Goal: Transaction & Acquisition: Purchase product/service

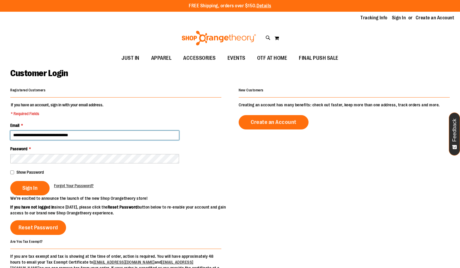
click at [95, 136] on input "**********" at bounding box center [94, 135] width 169 height 9
type input "**********"
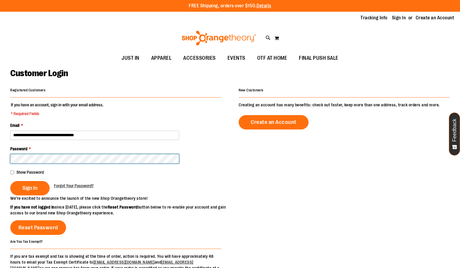
click at [10, 181] on button "Sign In" at bounding box center [29, 188] width 39 height 14
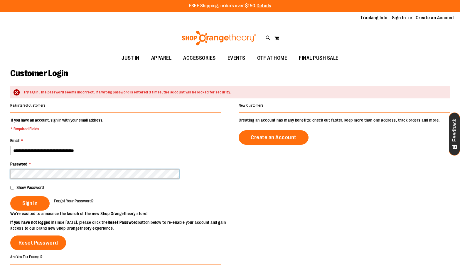
click at [10, 197] on button "Sign In" at bounding box center [29, 204] width 39 height 14
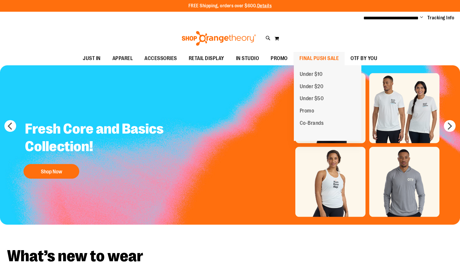
click at [321, 58] on span "FINAL PUSH SALE" at bounding box center [319, 58] width 40 height 13
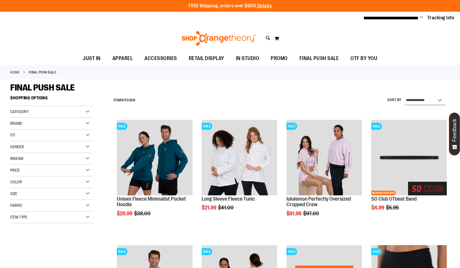
click at [415, 98] on select "**********" at bounding box center [424, 100] width 41 height 9
select select "*********"
click at [404, 96] on select "**********" at bounding box center [424, 100] width 41 height 9
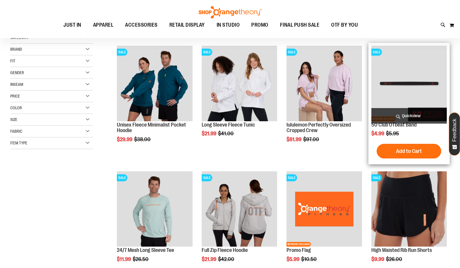
scroll to position [93, 0]
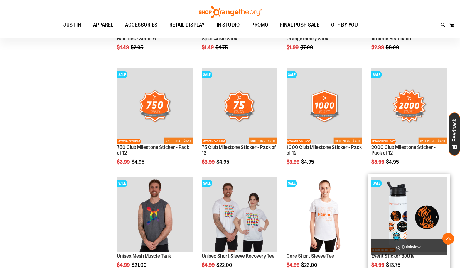
scroll to position [415, 0]
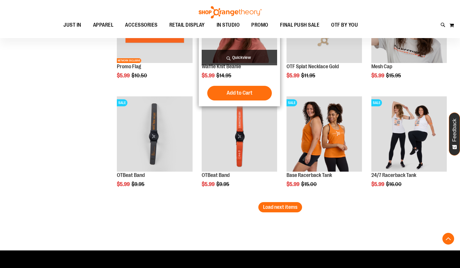
scroll to position [925, 0]
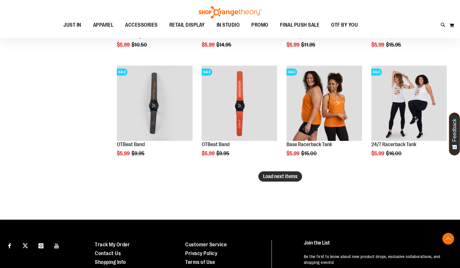
click at [271, 178] on span "Load next items" at bounding box center [280, 177] width 34 height 6
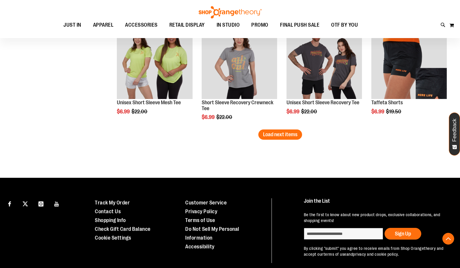
scroll to position [1319, 0]
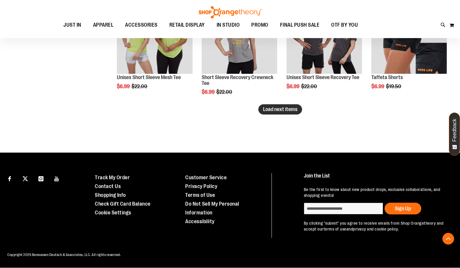
click at [293, 113] on button "Load next items" at bounding box center [280, 109] width 44 height 10
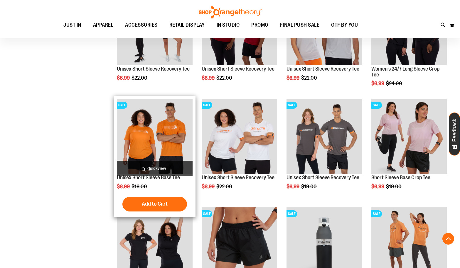
scroll to position [1553, 0]
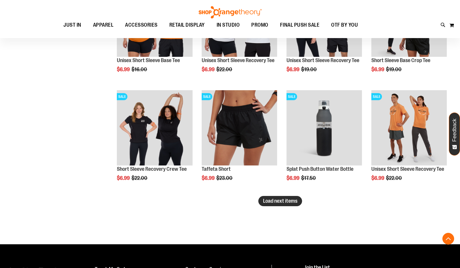
click at [275, 202] on span "Load next items" at bounding box center [280, 201] width 34 height 6
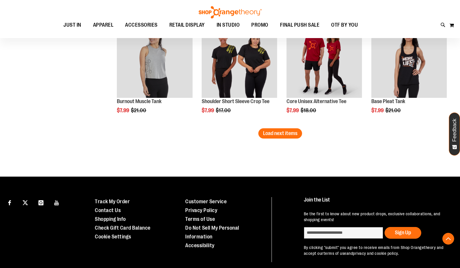
scroll to position [1972, 0]
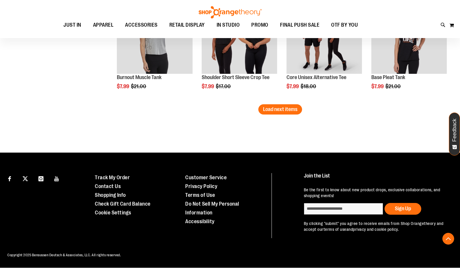
click at [287, 109] on span "Load next items" at bounding box center [280, 110] width 34 height 6
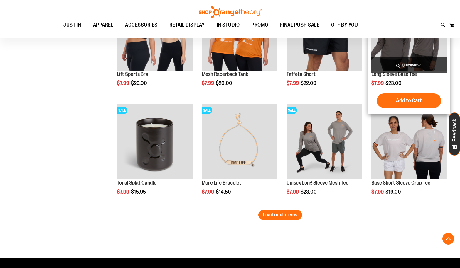
scroll to position [2265, 0]
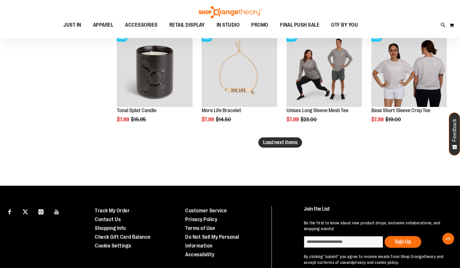
click at [268, 145] on span "Load next items" at bounding box center [280, 143] width 34 height 6
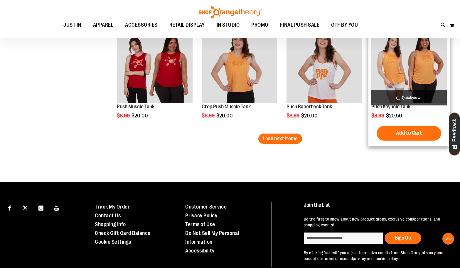
scroll to position [2625, 0]
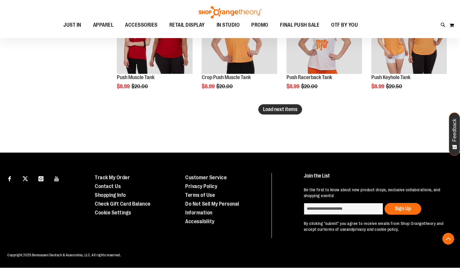
click at [285, 108] on span "Load next items" at bounding box center [280, 110] width 34 height 6
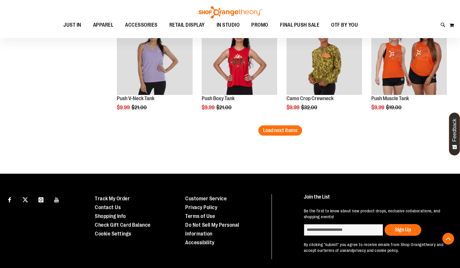
scroll to position [2952, 0]
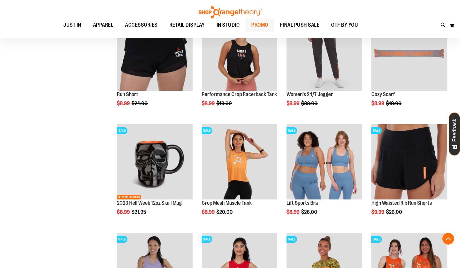
scroll to position [2599, 0]
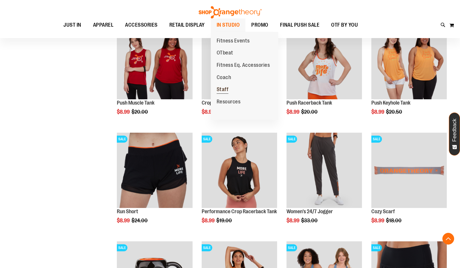
click at [224, 88] on span "Staff" at bounding box center [223, 90] width 12 height 7
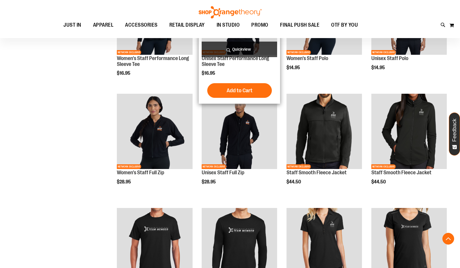
scroll to position [293, 0]
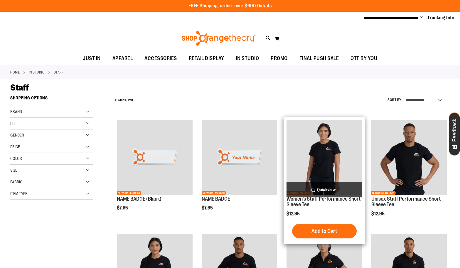
click at [322, 149] on img "product" at bounding box center [323, 157] width 75 height 75
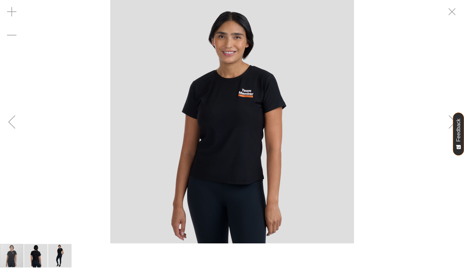
click at [247, 90] on img "carousel" at bounding box center [232, 122] width 244 height 244
click at [249, 97] on img "carousel" at bounding box center [232, 122] width 244 height 244
click at [67, 254] on img "image 3 of 3" at bounding box center [59, 255] width 23 height 23
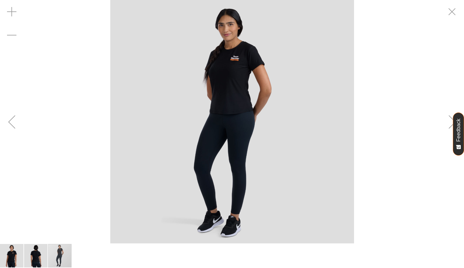
click at [54, 250] on div "carousel" at bounding box center [59, 255] width 23 height 23
click at [37, 251] on img "image 2 of 3" at bounding box center [35, 255] width 23 height 23
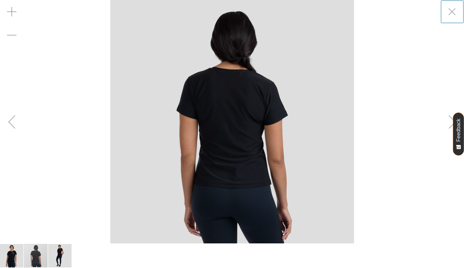
click at [8, 254] on img "image 1 of 3" at bounding box center [11, 255] width 23 height 23
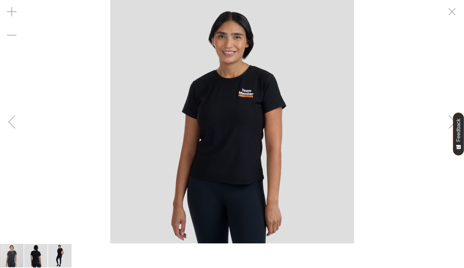
click at [254, 92] on img "carousel" at bounding box center [232, 122] width 244 height 244
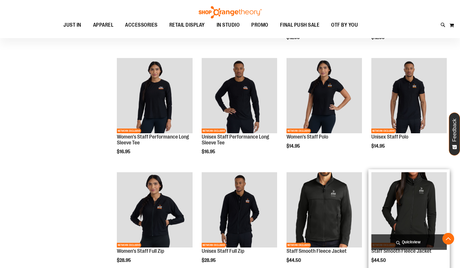
scroll to position [111, 0]
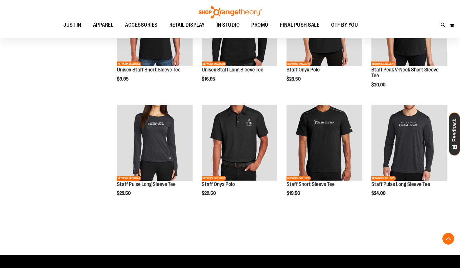
scroll to position [434, 0]
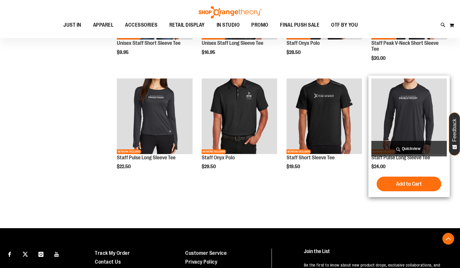
drag, startPoint x: 411, startPoint y: 106, endPoint x: 396, endPoint y: 142, distance: 39.0
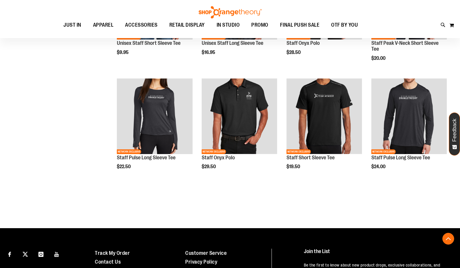
drag, startPoint x: 396, startPoint y: 142, endPoint x: 166, endPoint y: 195, distance: 235.5
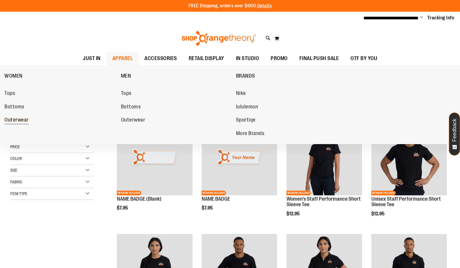
click at [14, 119] on span "Outerwear" at bounding box center [16, 120] width 24 height 7
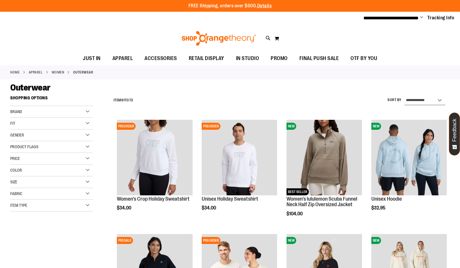
click at [439, 97] on select "**********" at bounding box center [424, 100] width 41 height 9
select select "*********"
click at [404, 96] on select "**********" at bounding box center [424, 100] width 41 height 9
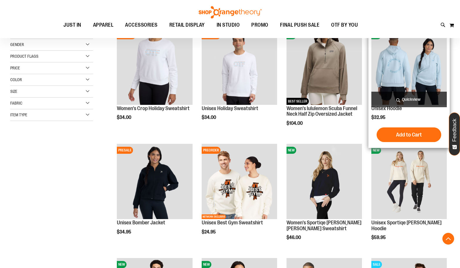
scroll to position [93, 0]
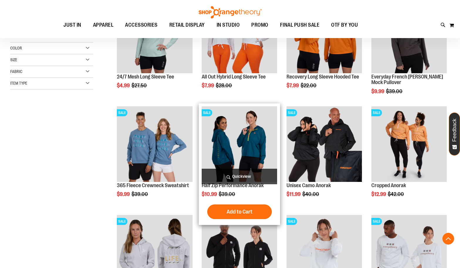
scroll to position [210, 0]
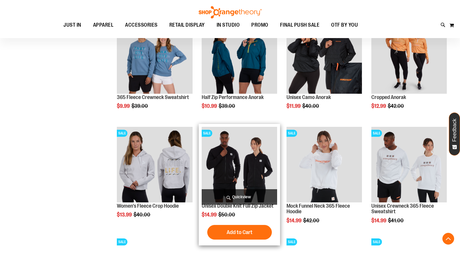
click at [259, 151] on img "product" at bounding box center [239, 164] width 75 height 75
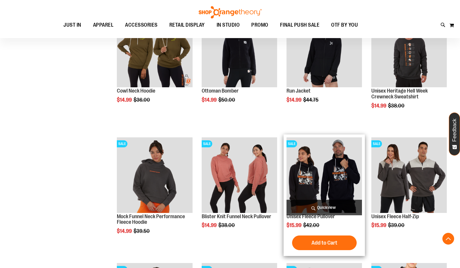
scroll to position [533, 0]
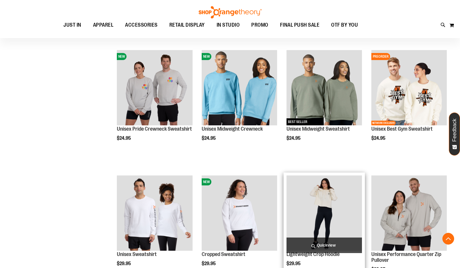
scroll to position [1002, 0]
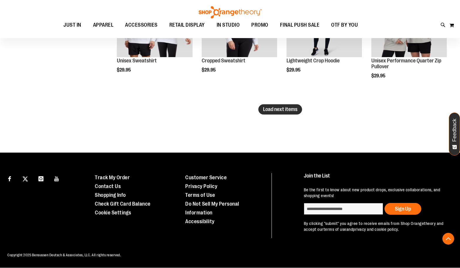
click at [275, 108] on span "Load next items" at bounding box center [280, 110] width 34 height 6
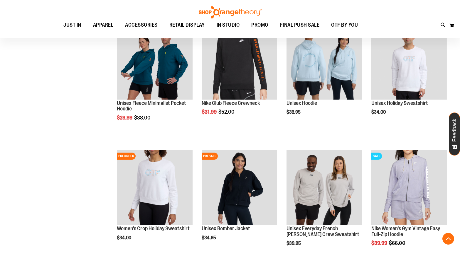
scroll to position [1290, 0]
